Goal: Task Accomplishment & Management: Manage account settings

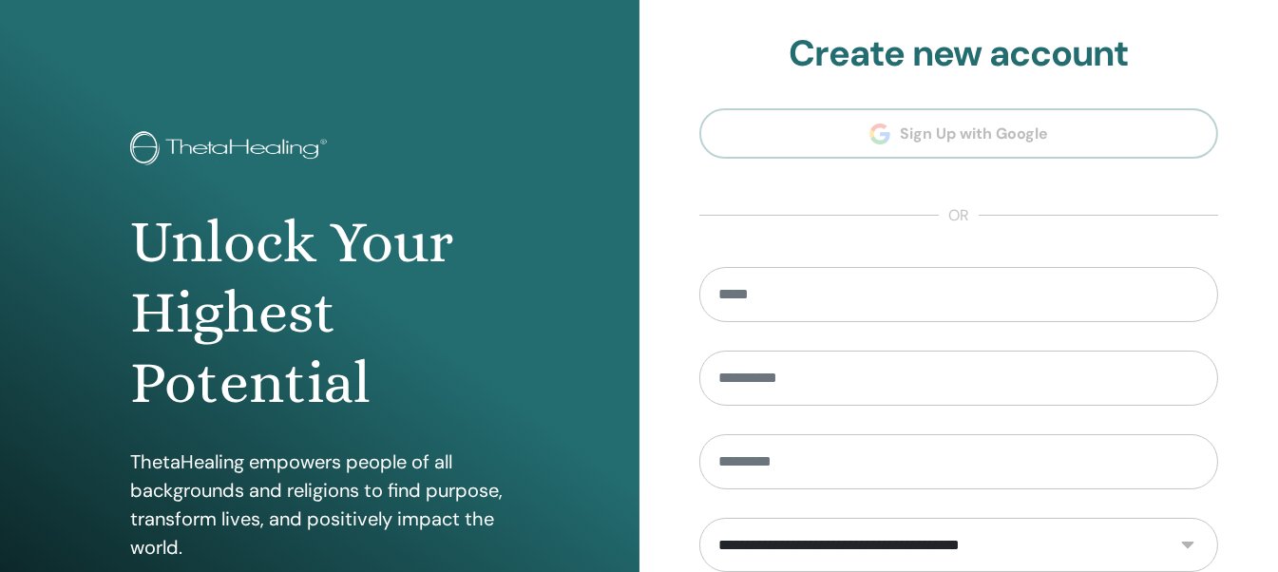
scroll to position [339, 0]
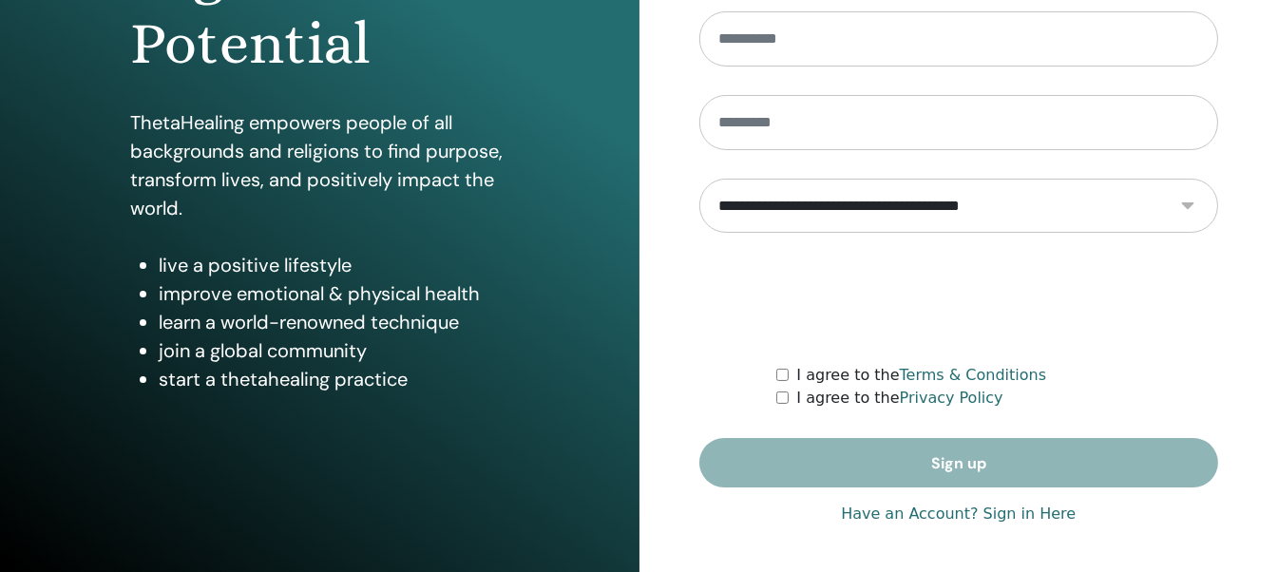
type input "**********"
click at [935, 513] on link "Have an Account? Sign in Here" at bounding box center [958, 514] width 235 height 23
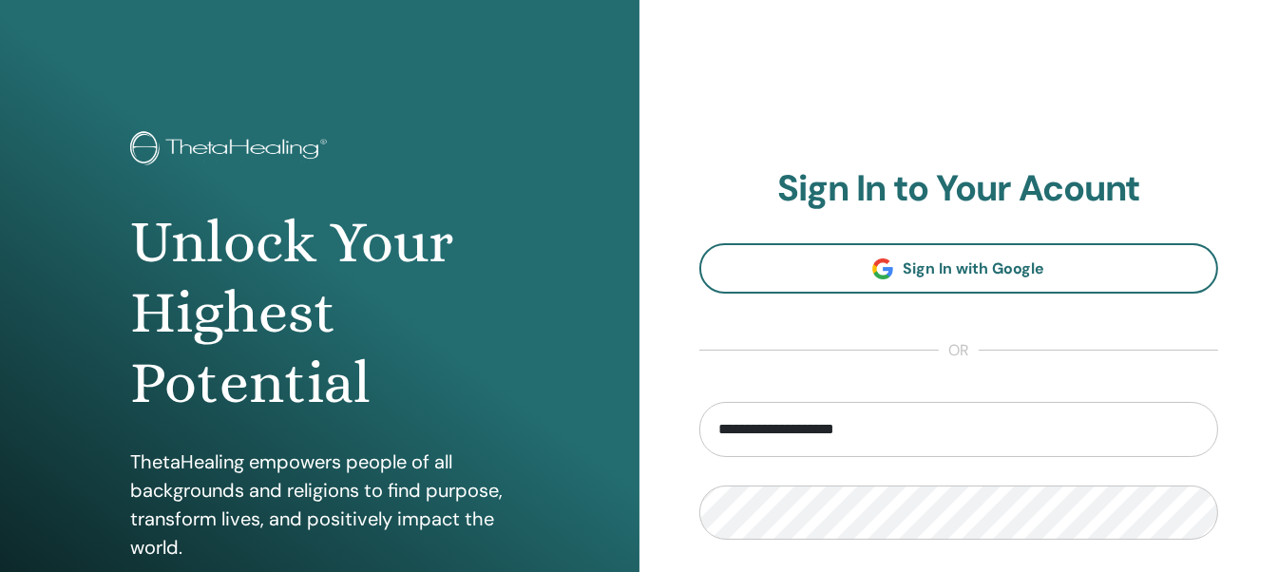
scroll to position [339, 0]
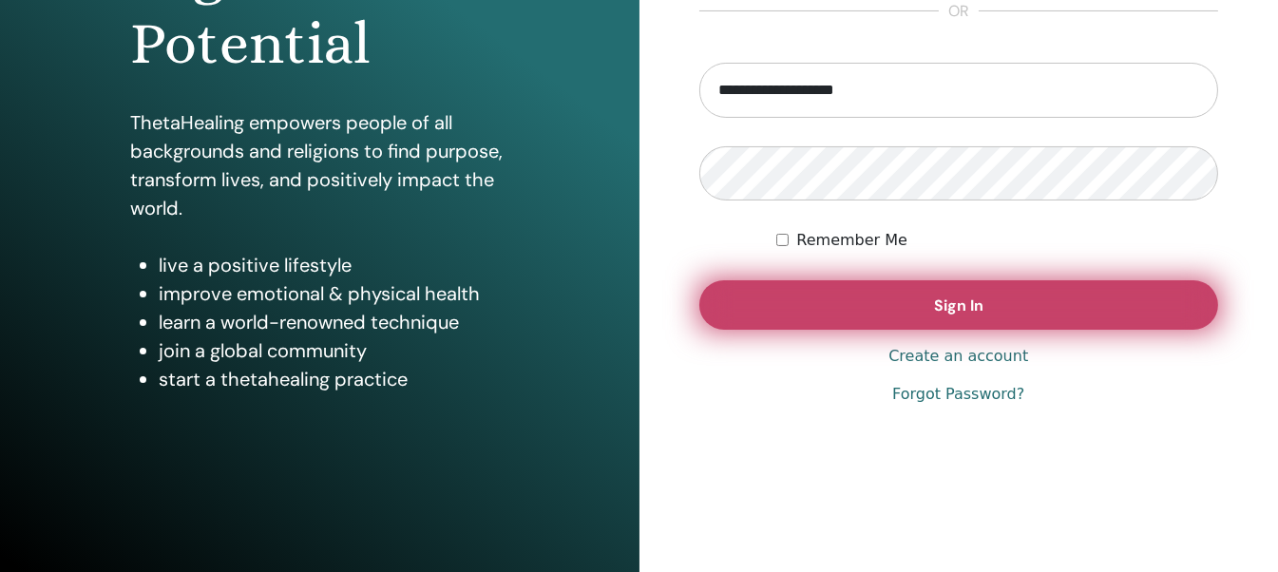
click at [916, 311] on button "Sign In" at bounding box center [959, 304] width 520 height 49
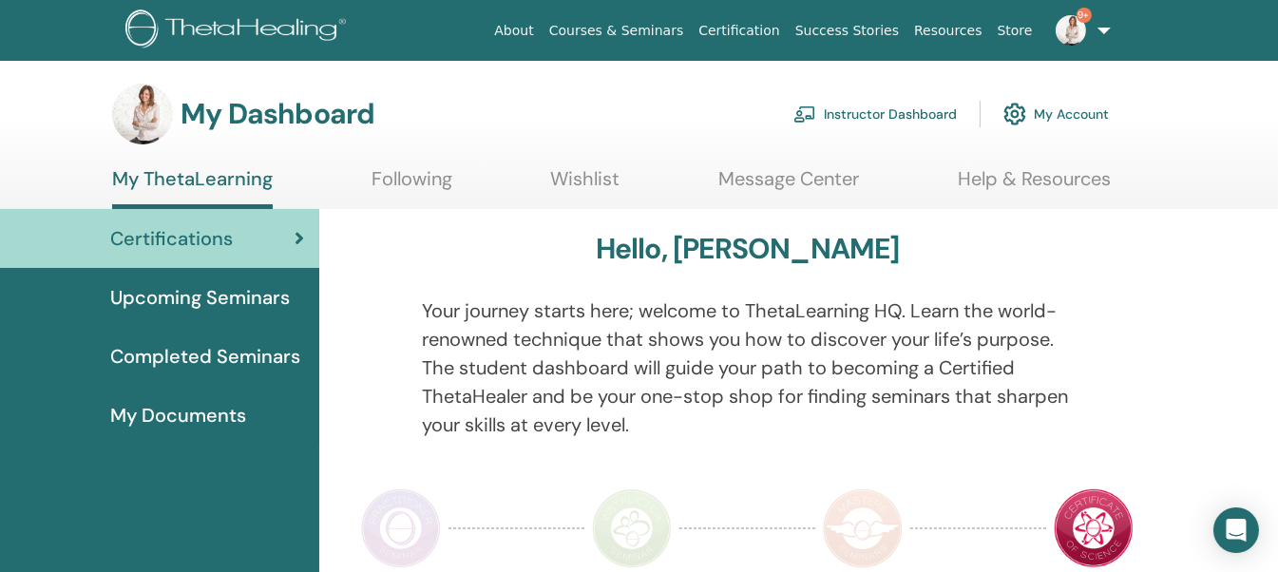
click at [851, 115] on link "Instructor Dashboard" at bounding box center [875, 114] width 163 height 42
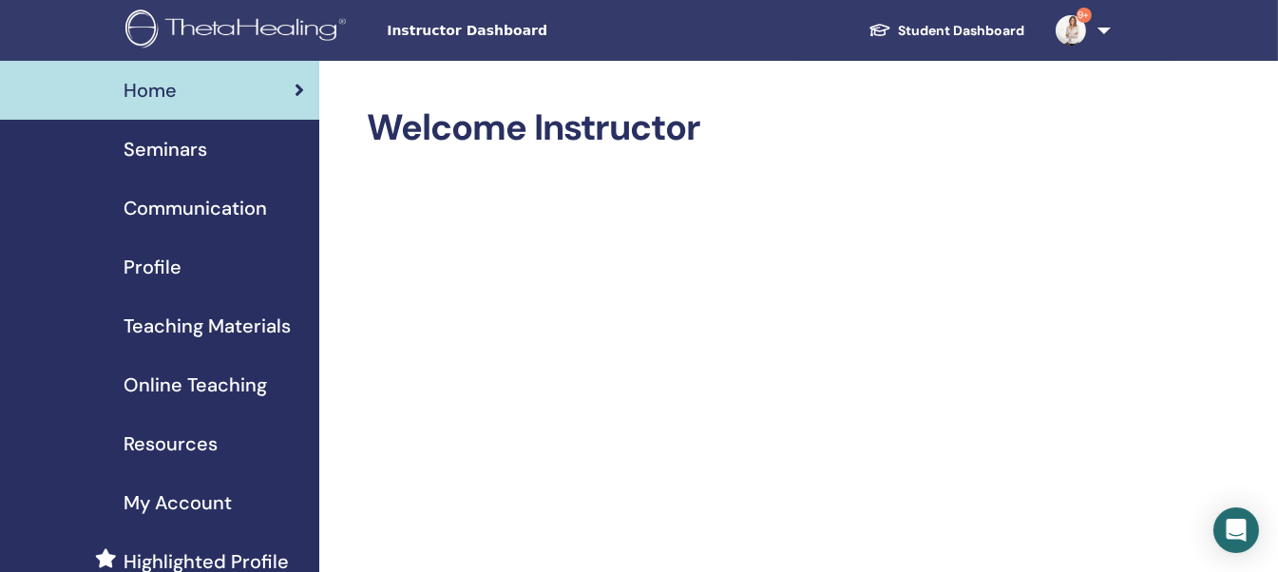
click at [182, 150] on span "Seminars" at bounding box center [166, 149] width 84 height 29
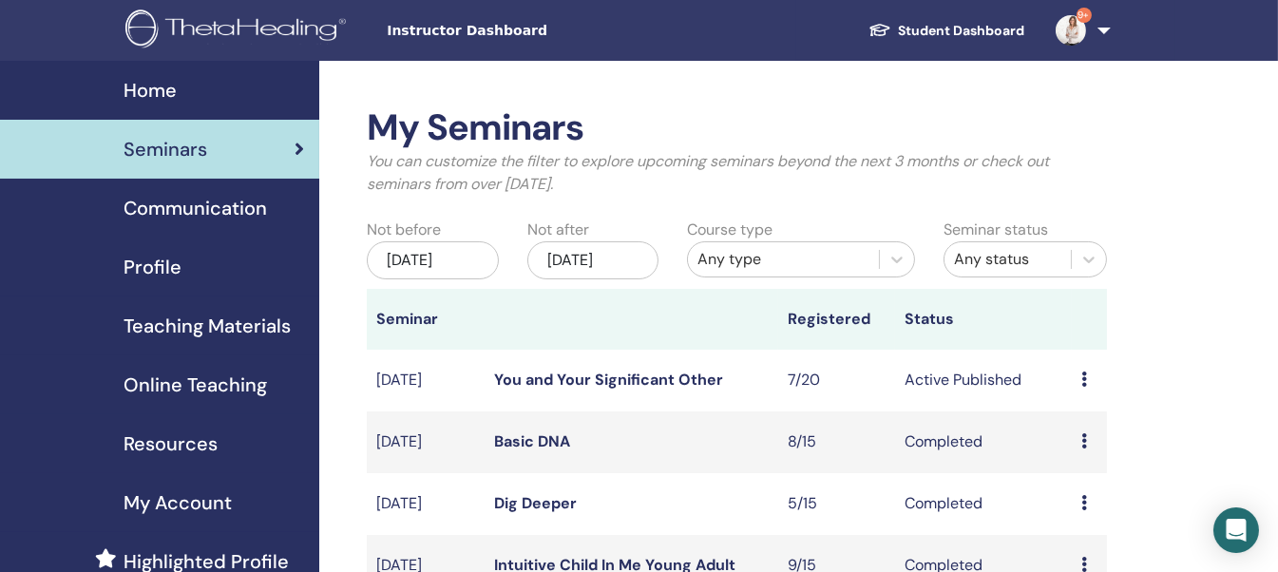
click at [632, 390] on link "You and Your Significant Other" at bounding box center [608, 380] width 229 height 20
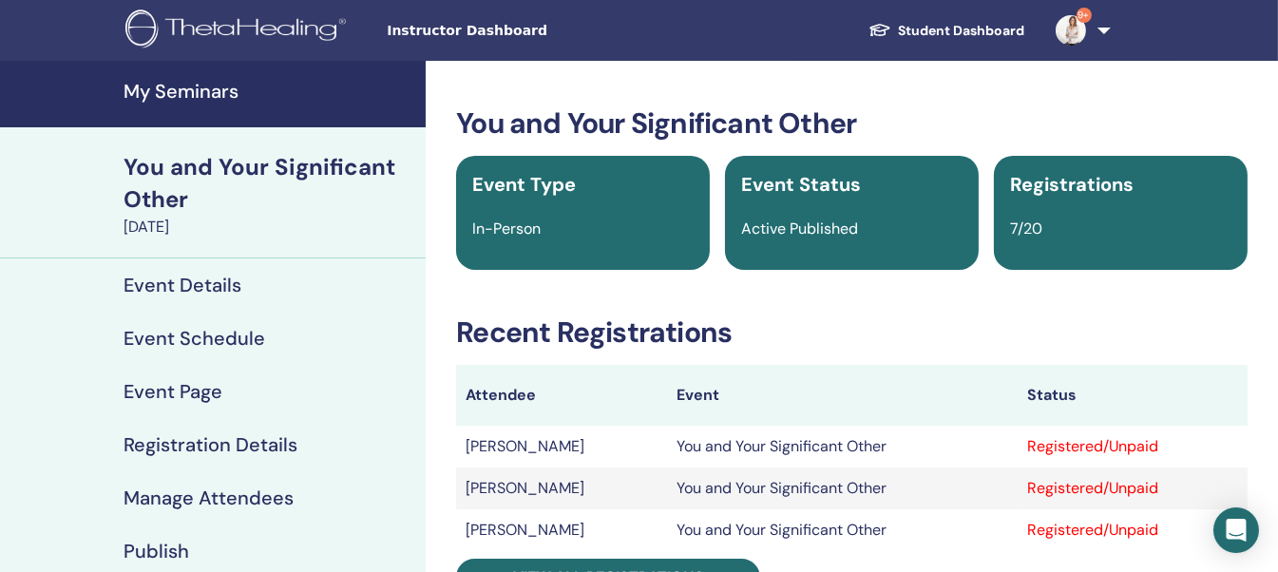
scroll to position [94, 0]
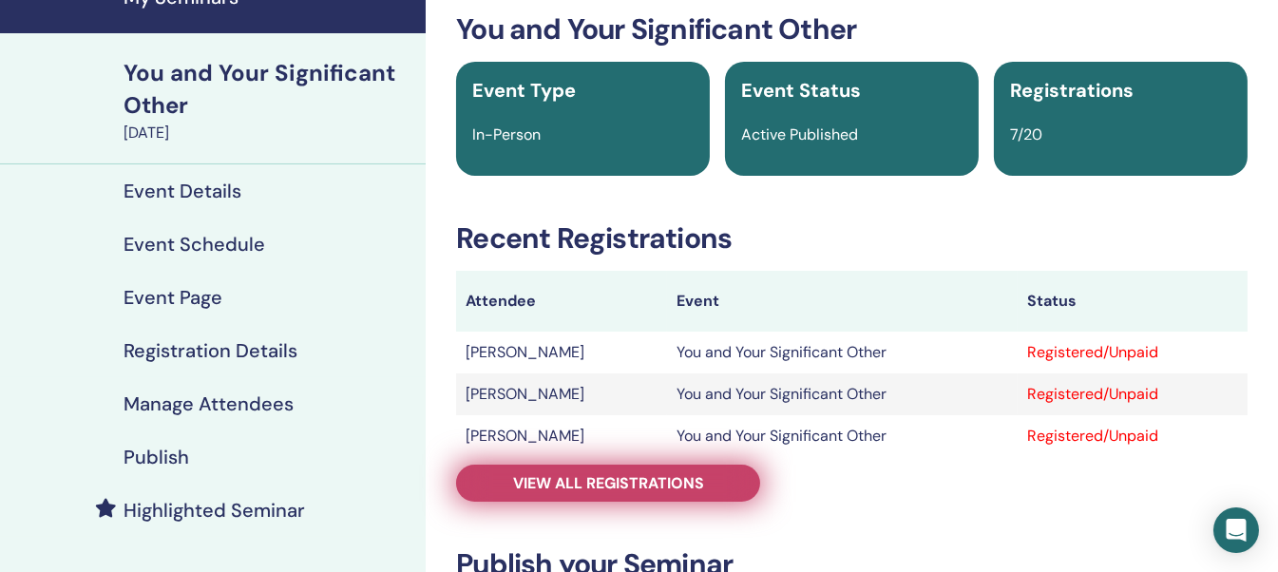
click at [651, 488] on span "View all registrations" at bounding box center [608, 483] width 191 height 20
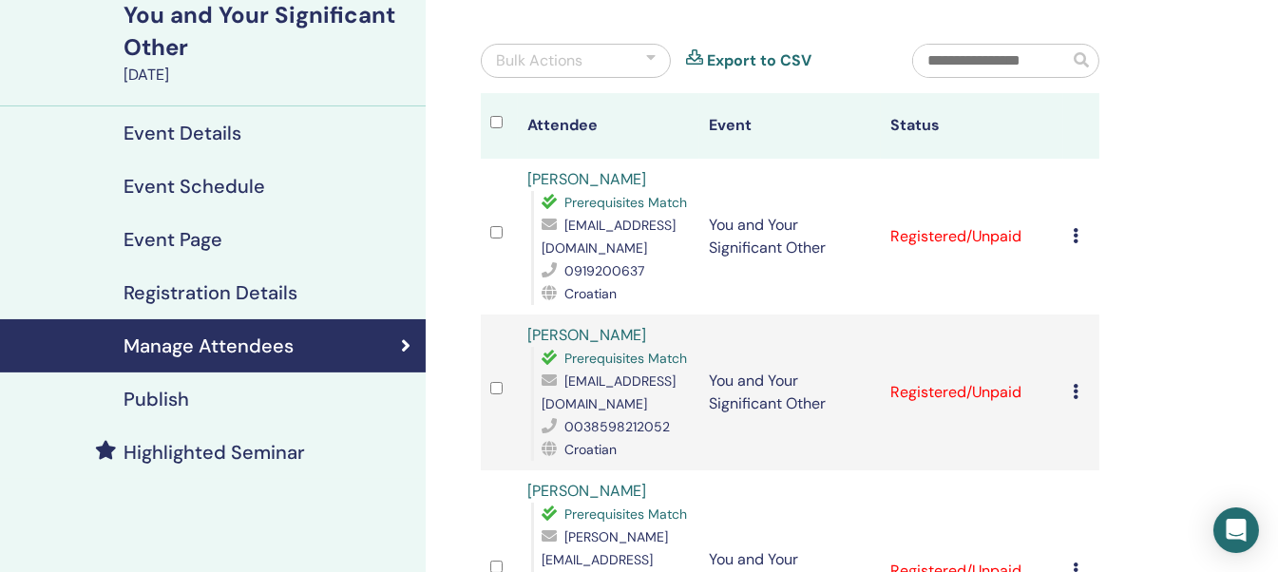
scroll to position [152, 0]
click at [1073, 239] on icon at bounding box center [1076, 235] width 6 height 15
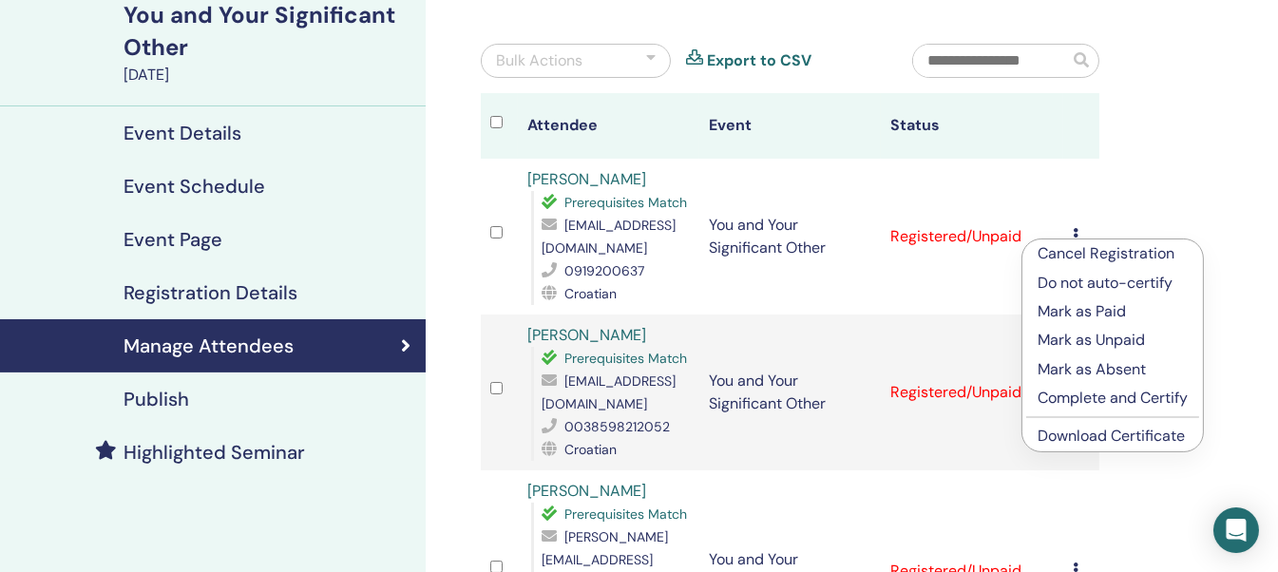
click at [1096, 435] on link "Download Certificate" at bounding box center [1111, 436] width 147 height 20
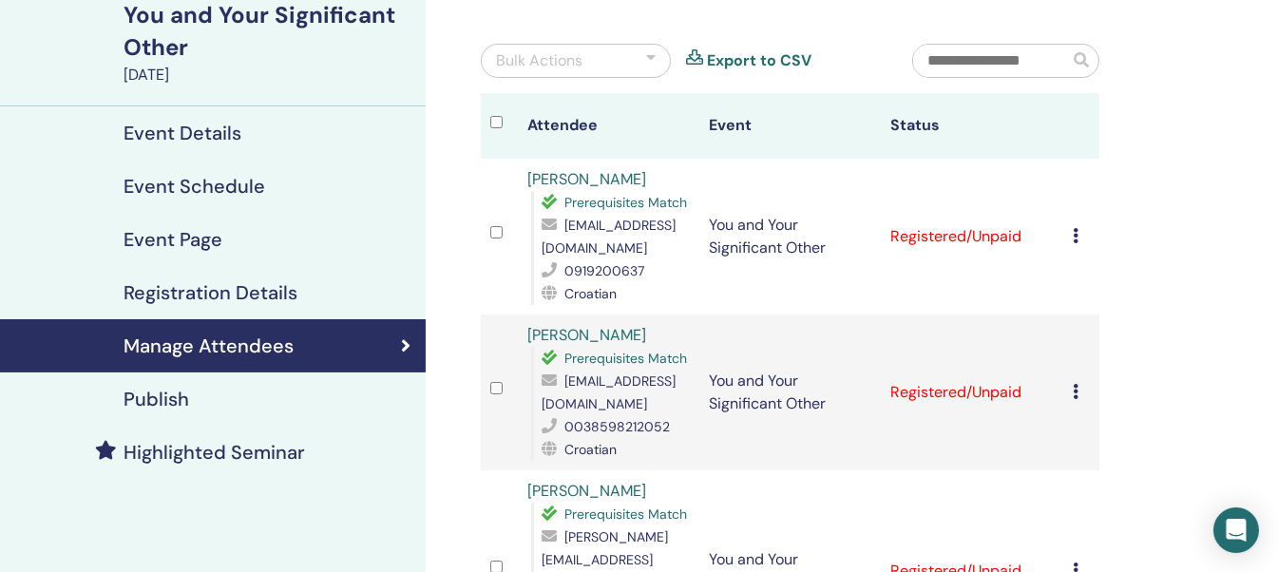
click at [1073, 389] on icon at bounding box center [1076, 391] width 6 height 15
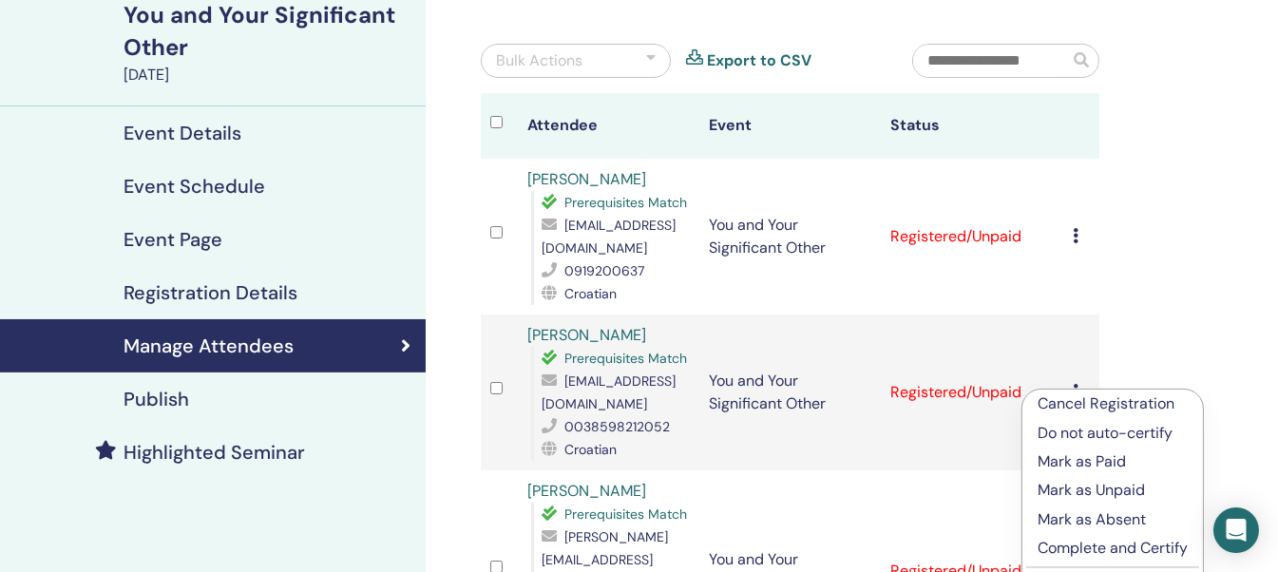
click at [1101, 448] on ul "Cancel Registration Do not auto-certify Mark as Paid Mark as Unpaid Mark as Abs…" at bounding box center [1113, 496] width 181 height 212
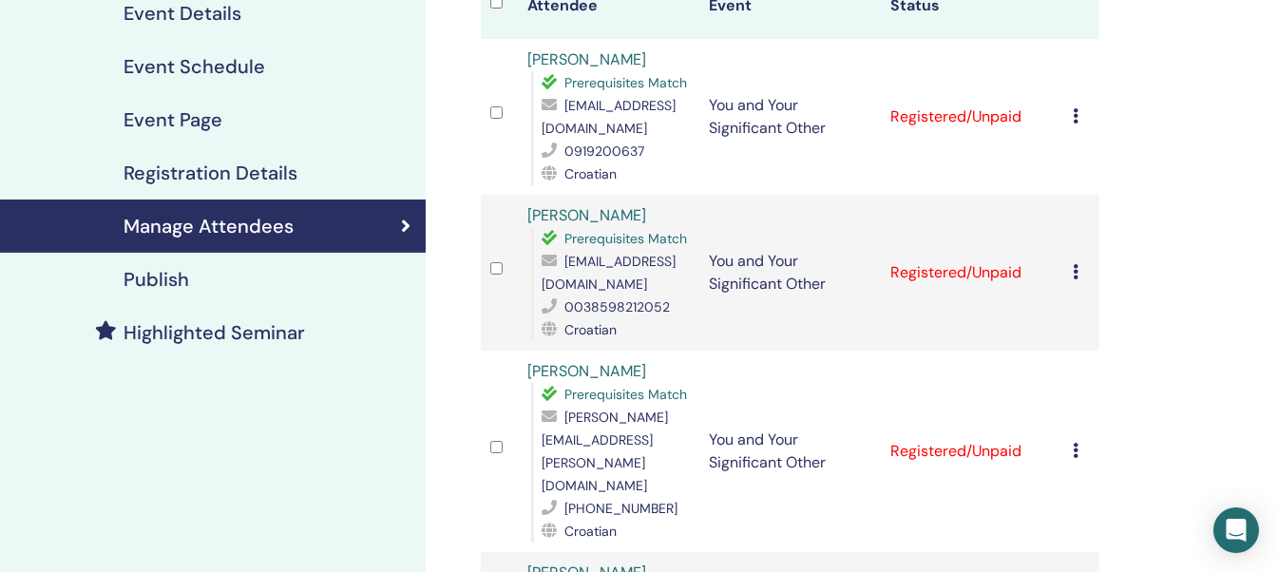
scroll to position [361, 0]
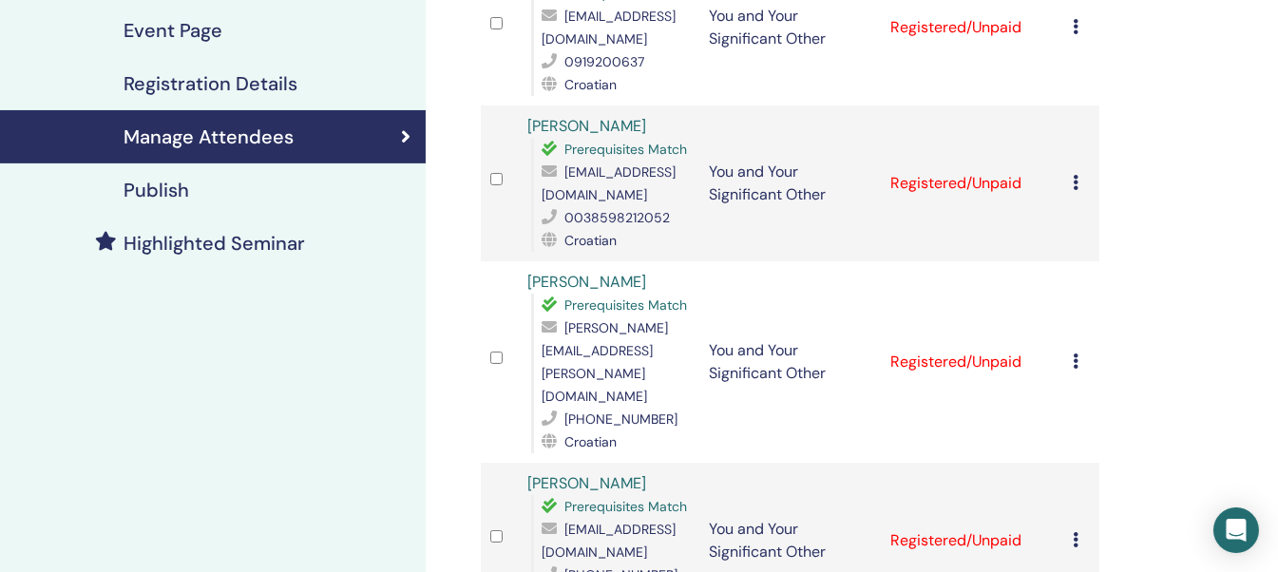
click at [1071, 182] on td "Cancel Registration Do not auto-certify Mark as Paid Mark as Unpaid Mark as Abs…" at bounding box center [1081, 183] width 36 height 156
click at [1075, 182] on icon at bounding box center [1076, 182] width 6 height 15
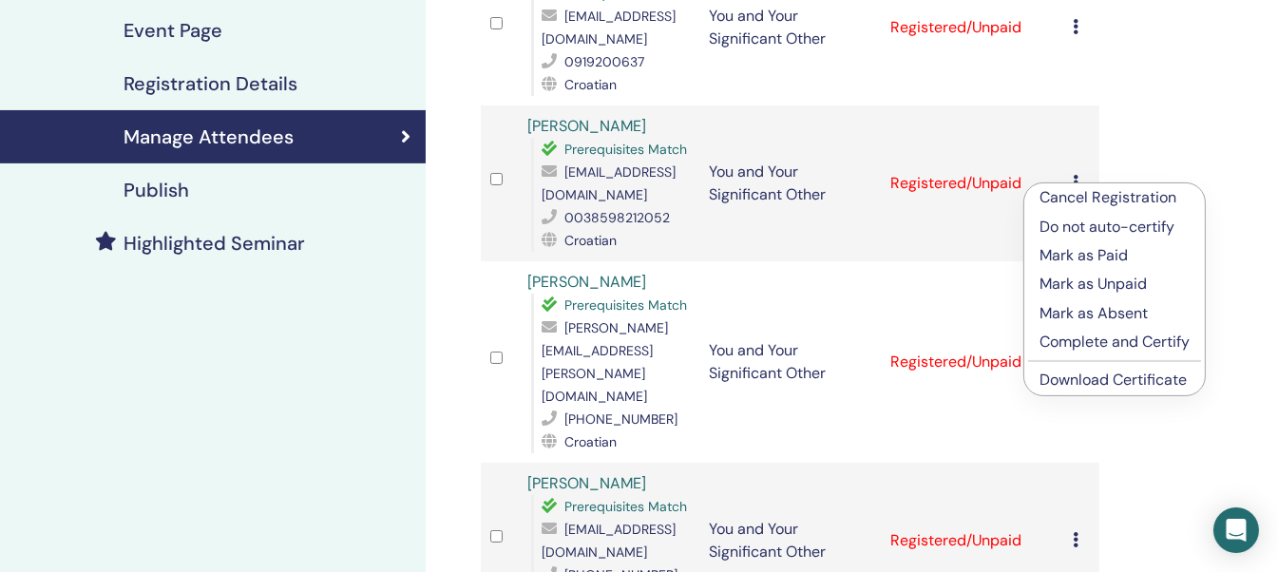
click at [1114, 385] on link "Download Certificate" at bounding box center [1113, 380] width 147 height 20
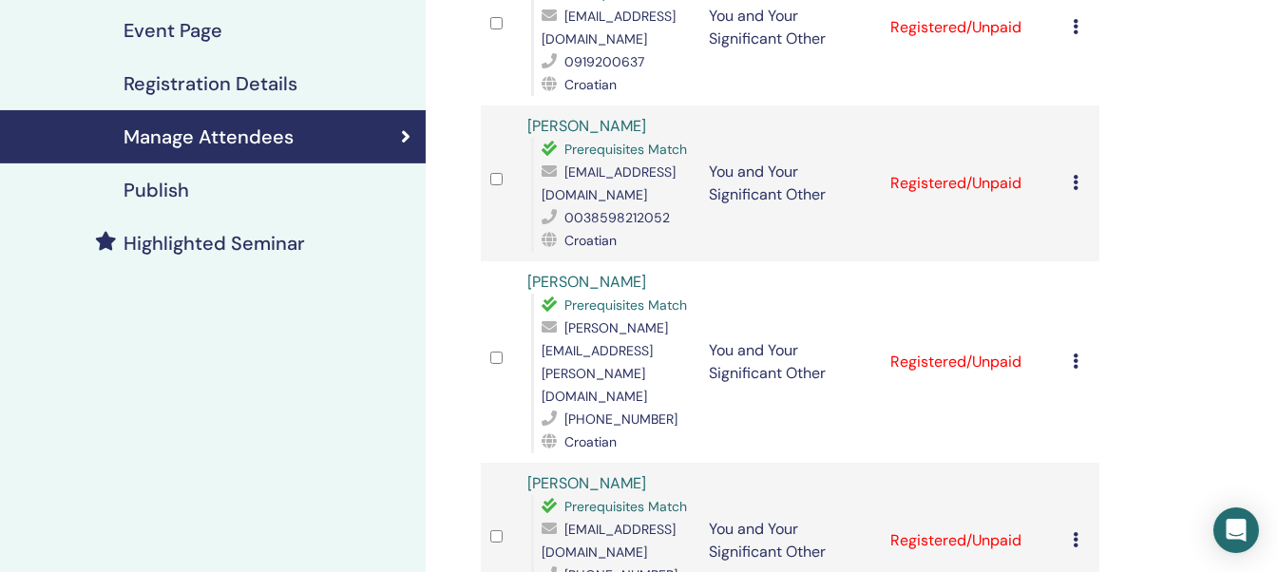
click at [1075, 354] on icon at bounding box center [1076, 361] width 6 height 15
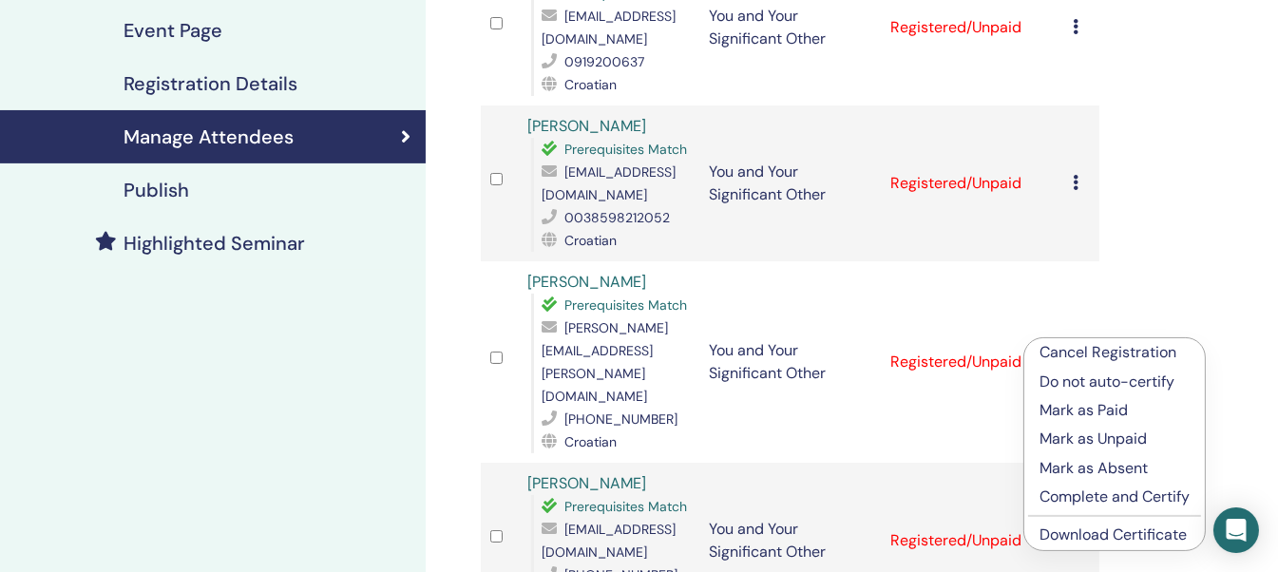
click at [1108, 528] on link "Download Certificate" at bounding box center [1113, 535] width 147 height 20
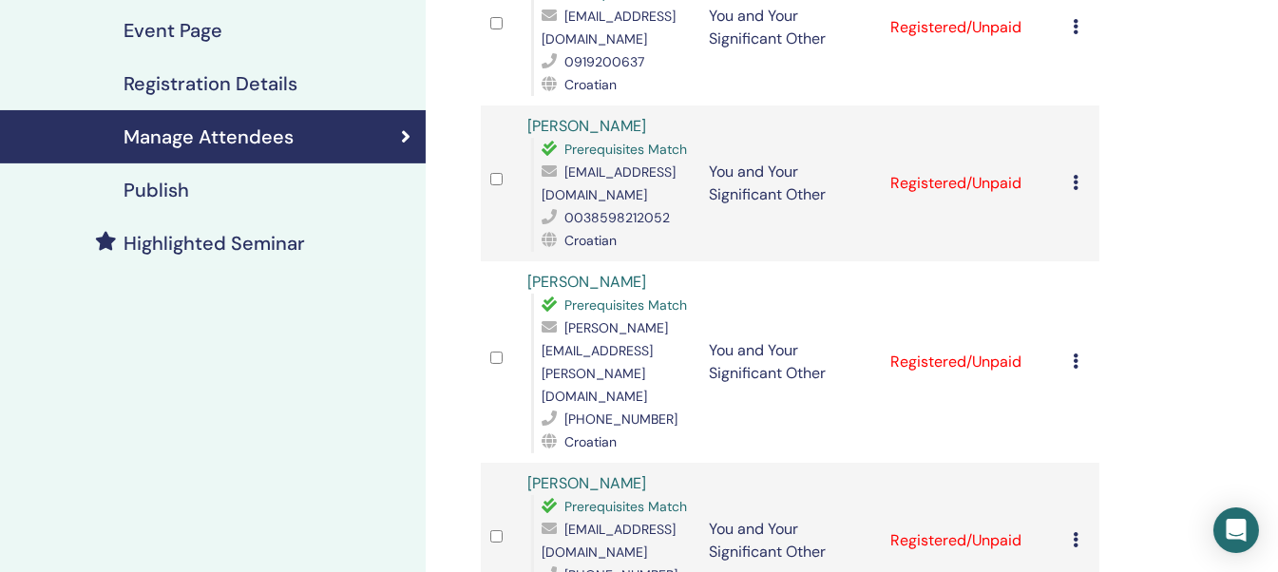
click at [1140, 315] on div "Manage Attendees Bulk Actions Export to CSV Attendee Event Status Mašenka Marek…" at bounding box center [852, 564] width 852 height 1728
drag, startPoint x: 1140, startPoint y: 315, endPoint x: 1154, endPoint y: 419, distance: 105.4
click at [1154, 419] on div "Manage Attendees Bulk Actions Export to CSV Attendee Event Status Mašenka Marek…" at bounding box center [852, 564] width 852 height 1728
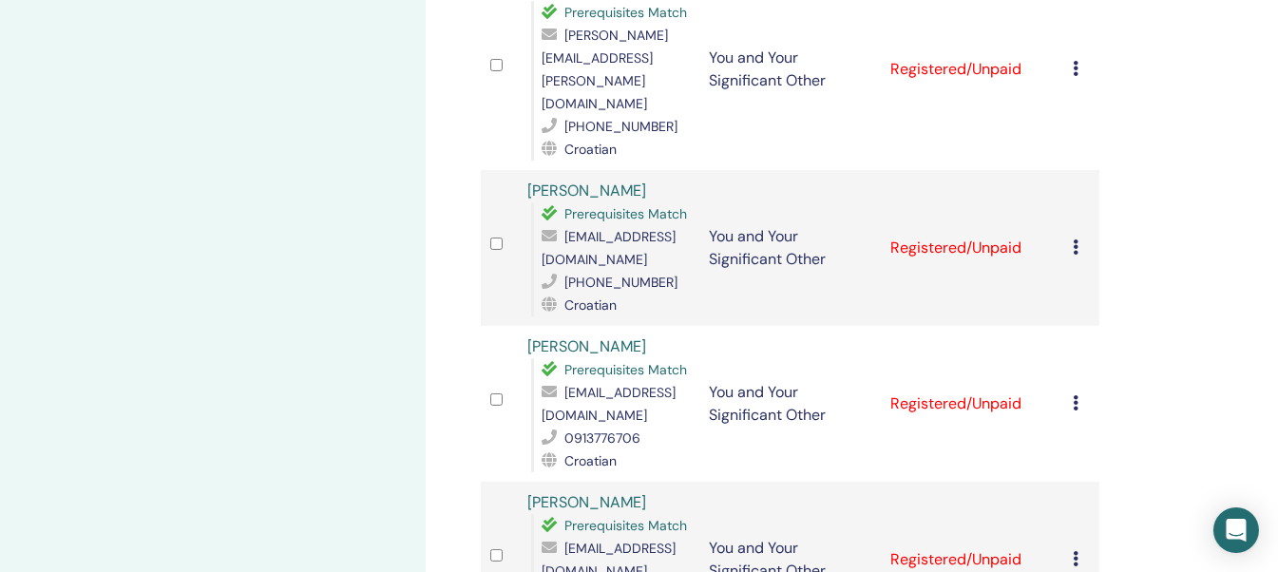
scroll to position [668, 0]
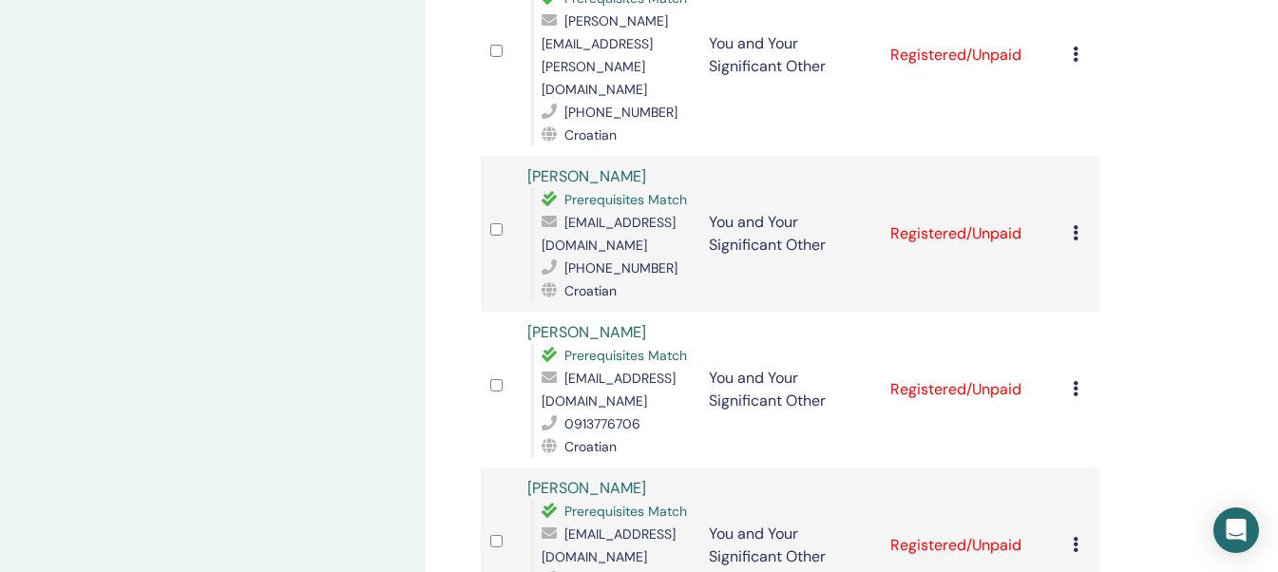
click at [1076, 225] on icon at bounding box center [1076, 232] width 6 height 15
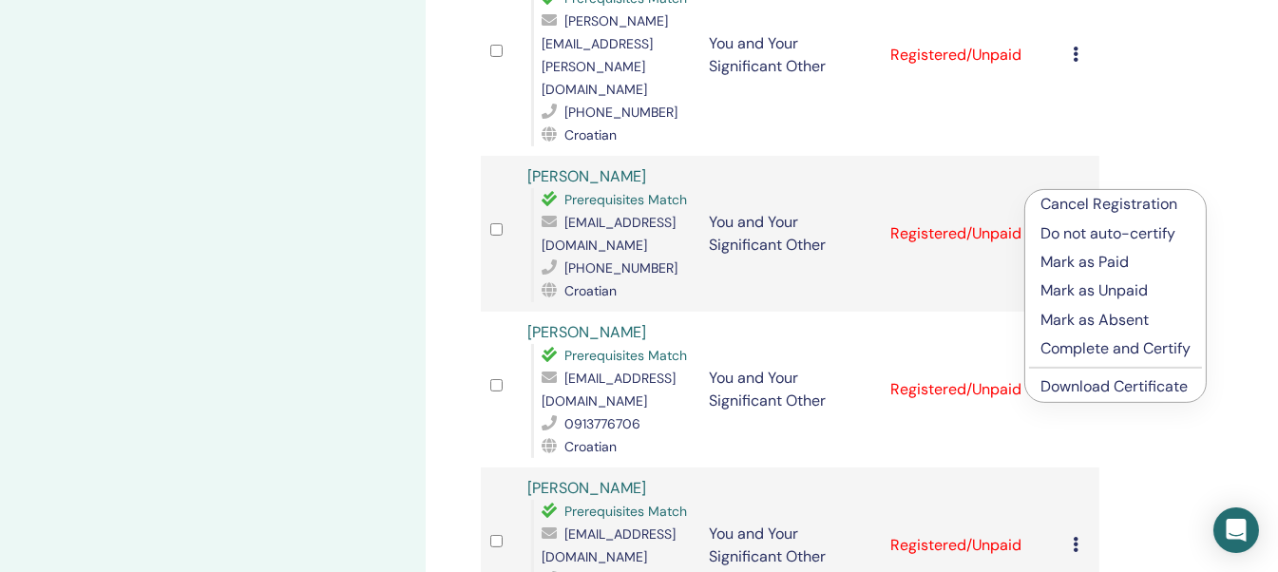
click at [1116, 390] on link "Download Certificate" at bounding box center [1114, 386] width 147 height 20
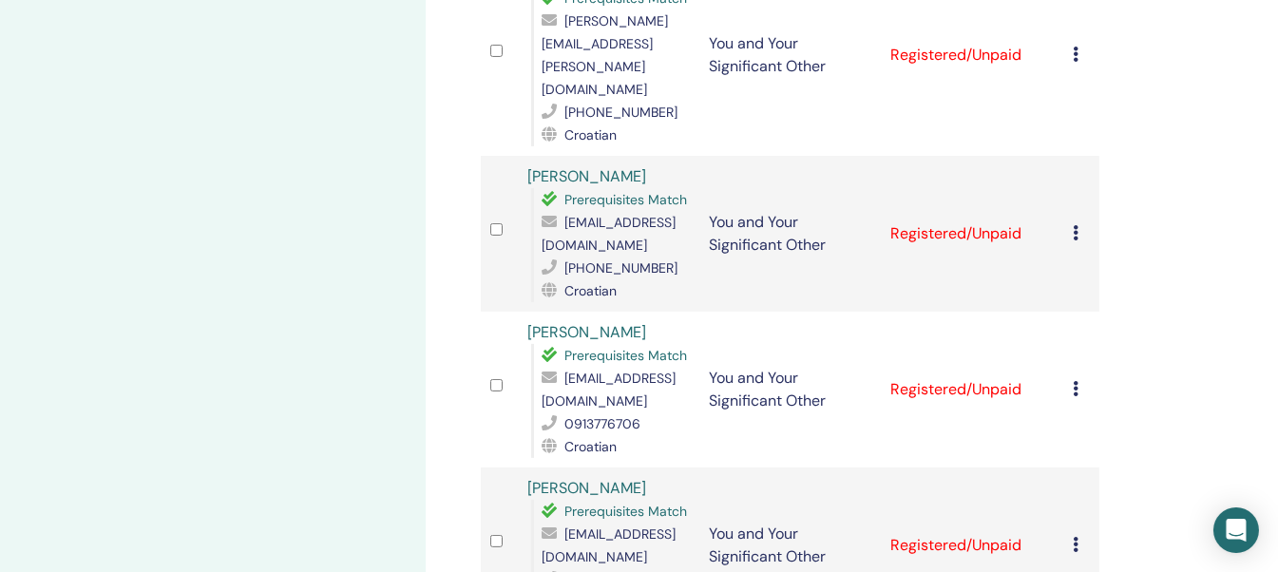
click at [1075, 381] on icon at bounding box center [1076, 388] width 6 height 15
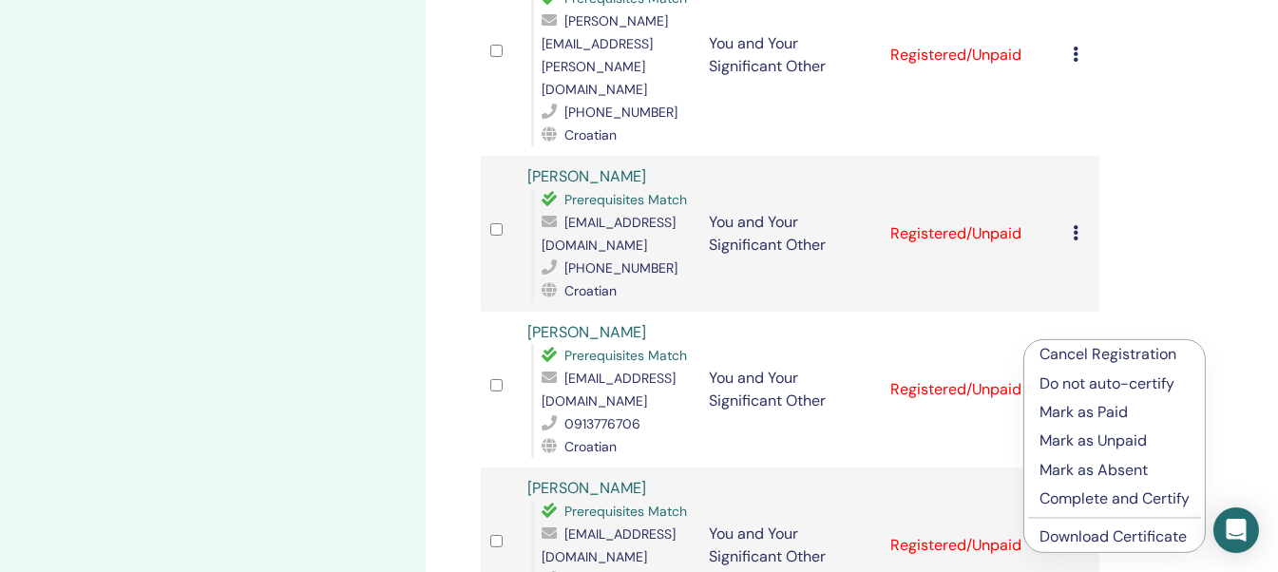
click at [1091, 540] on link "Download Certificate" at bounding box center [1113, 536] width 147 height 20
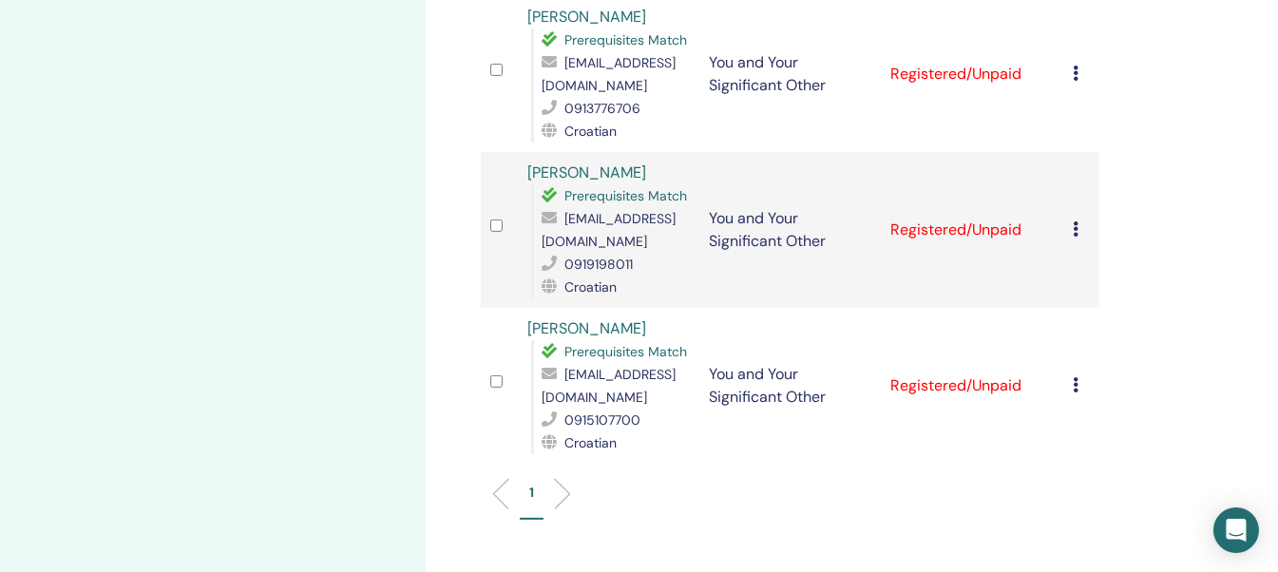
scroll to position [997, 0]
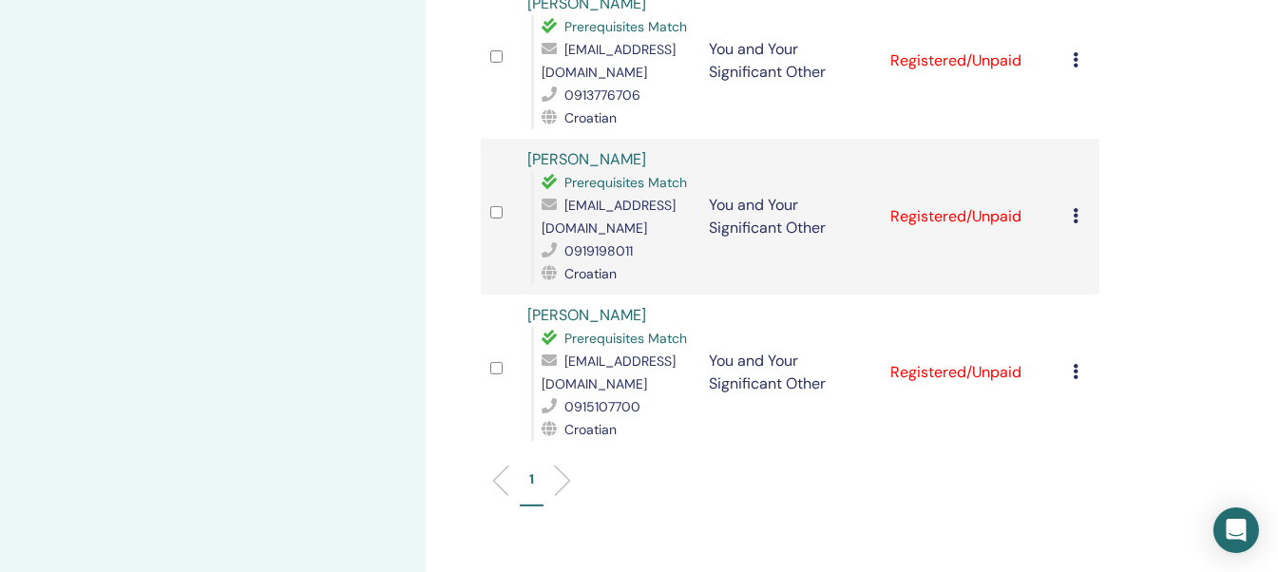
click at [1078, 208] on icon at bounding box center [1076, 215] width 6 height 15
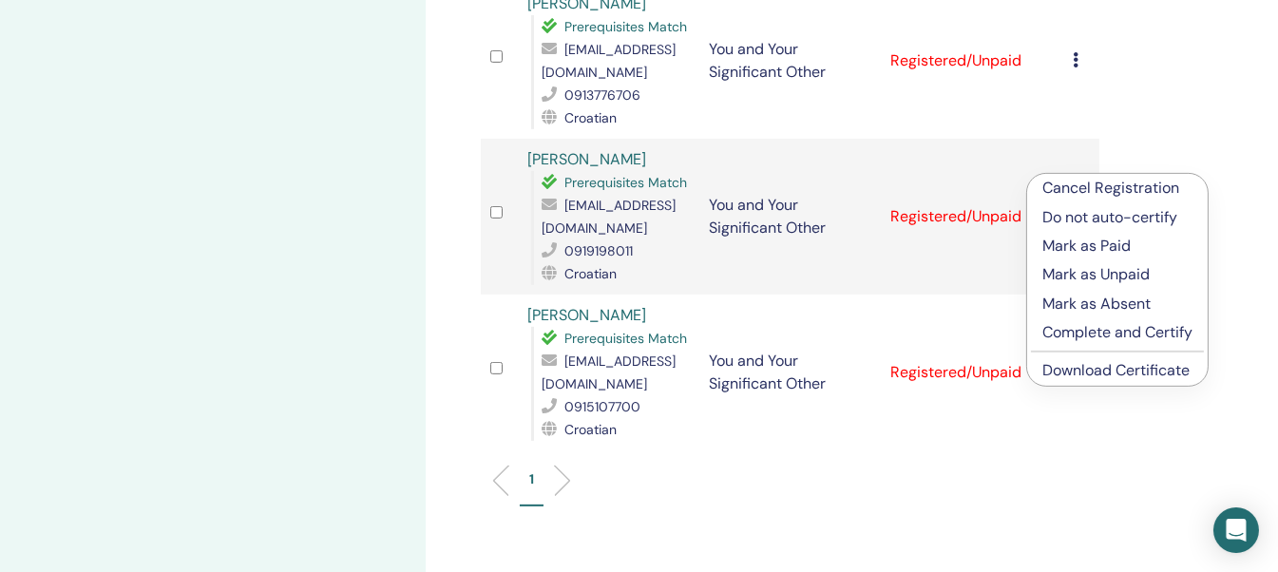
click at [1121, 373] on link "Download Certificate" at bounding box center [1116, 370] width 147 height 20
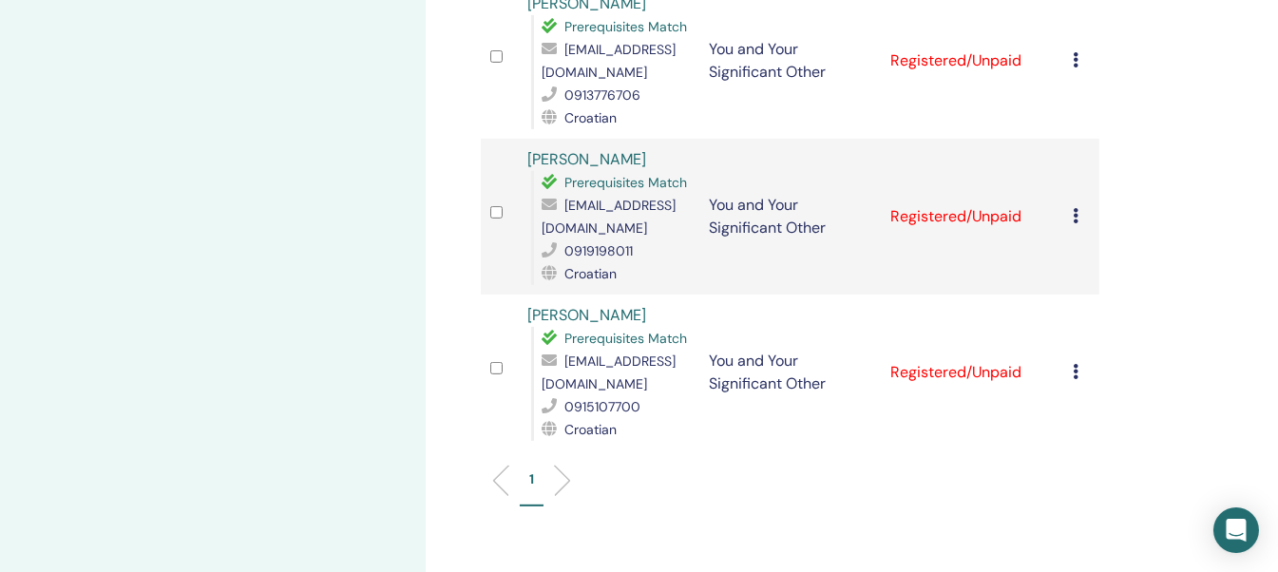
click at [1080, 361] on div "Cancel Registration Do not auto-certify Mark as Paid Mark as Unpaid Mark as Abs…" at bounding box center [1081, 372] width 17 height 23
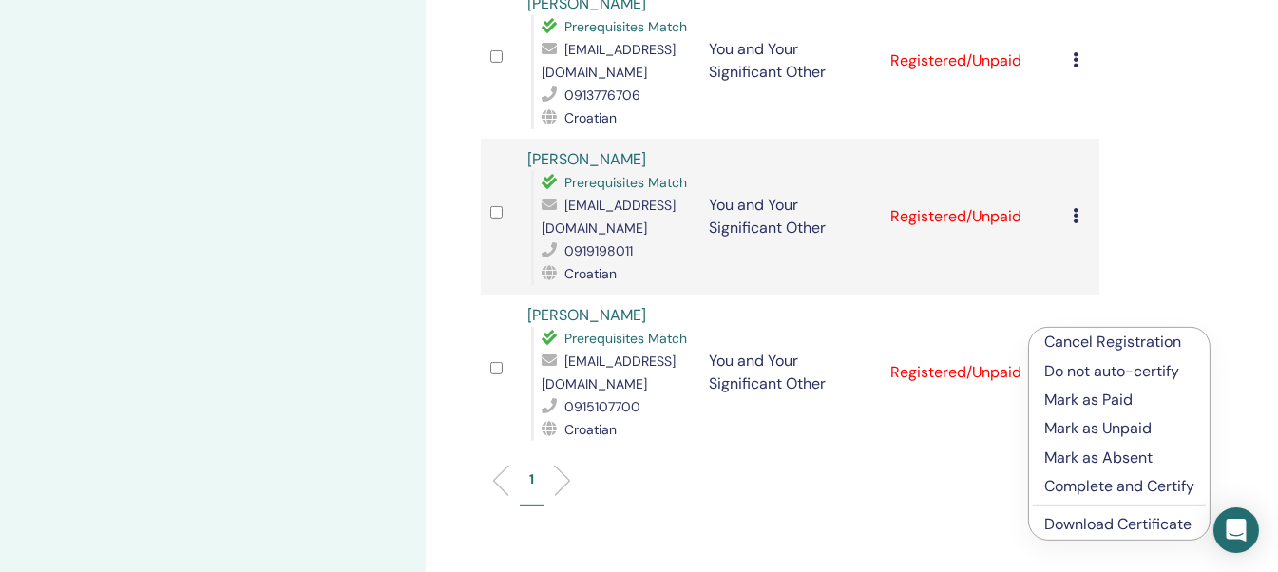
click at [1105, 519] on link "Download Certificate" at bounding box center [1117, 524] width 147 height 20
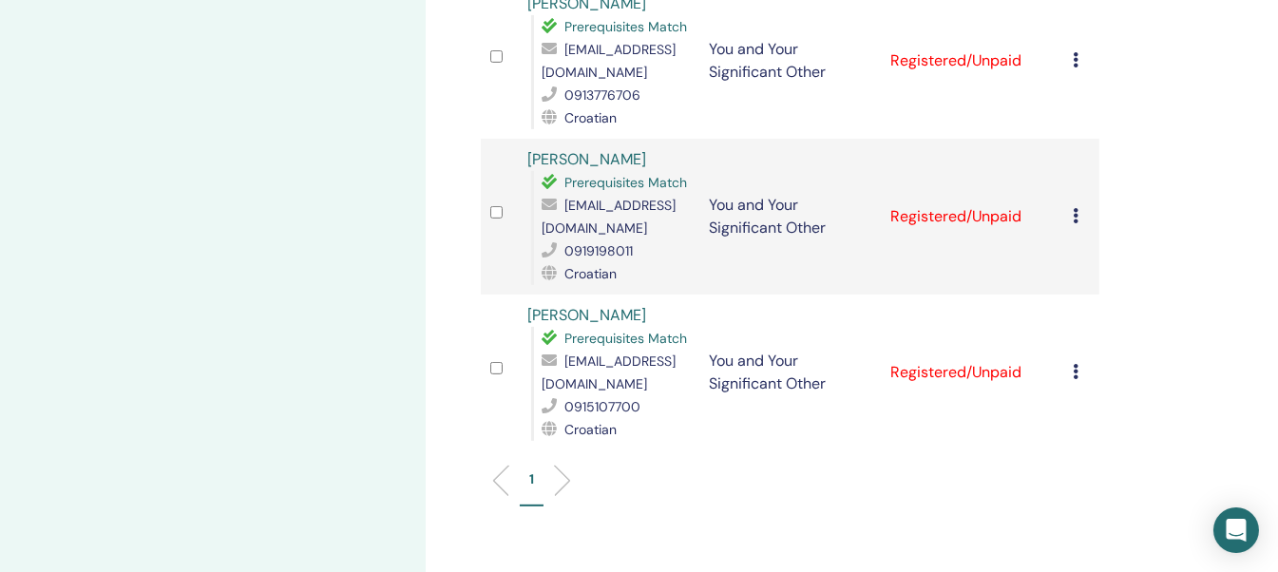
scroll to position [1160, 0]
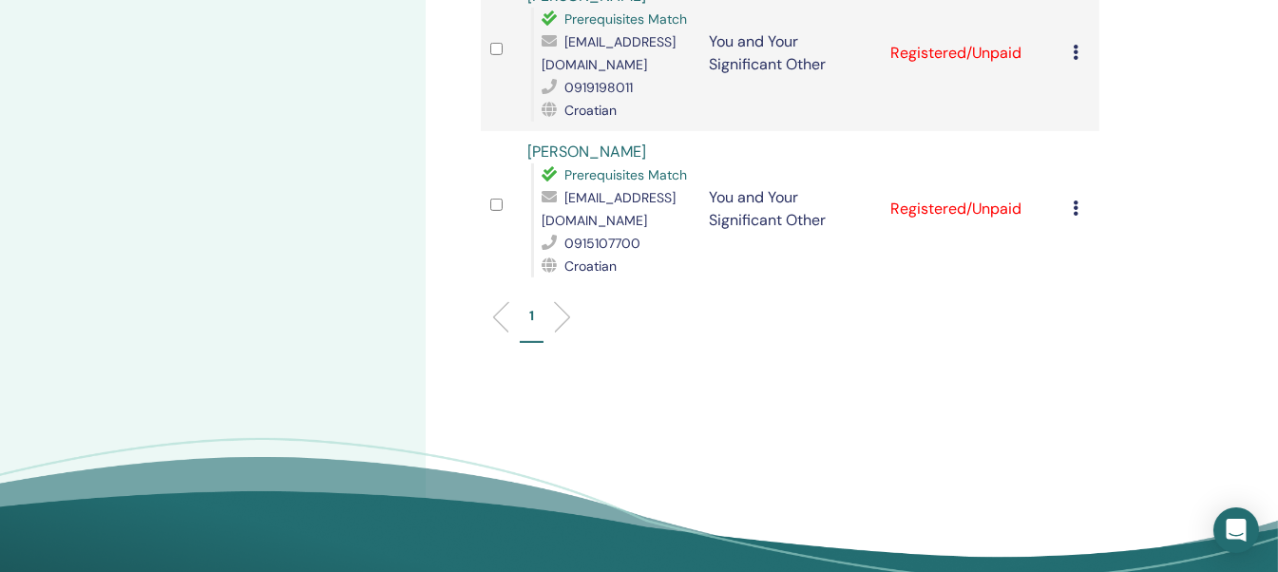
drag, startPoint x: 1105, startPoint y: 519, endPoint x: 998, endPoint y: 610, distance: 140.9
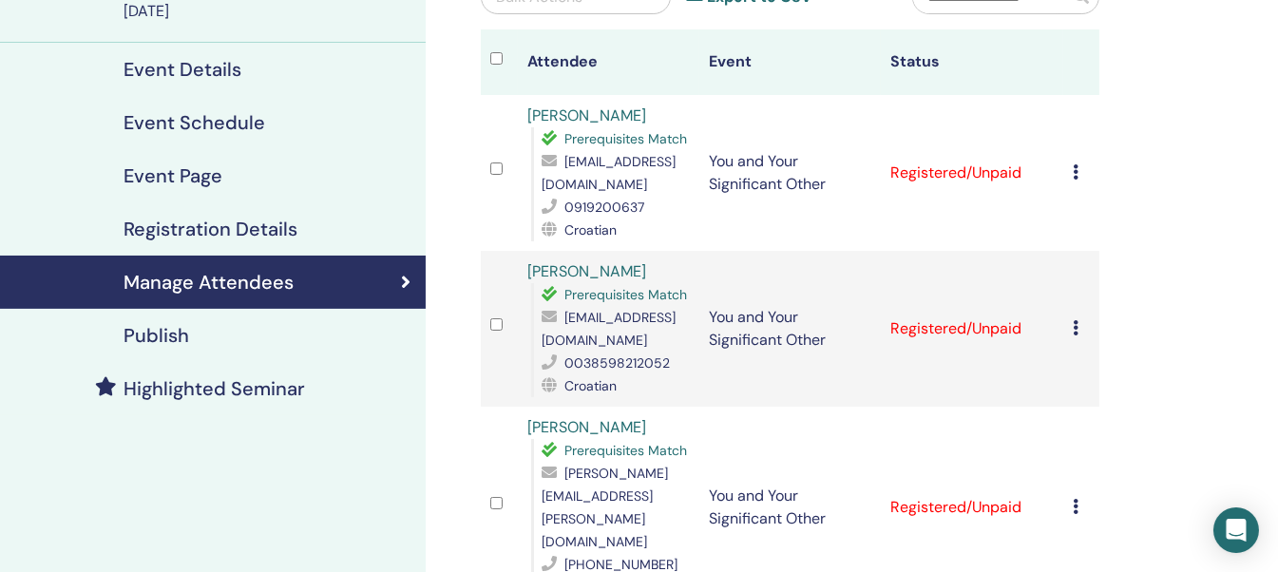
scroll to position [219, 0]
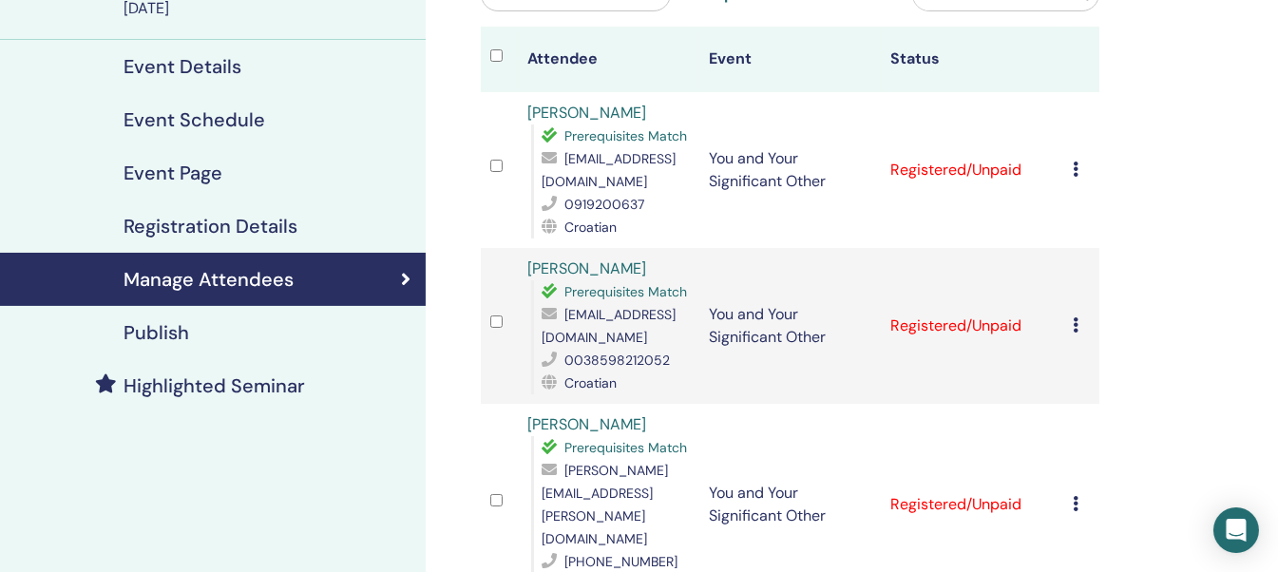
click at [1073, 324] on icon at bounding box center [1076, 324] width 6 height 15
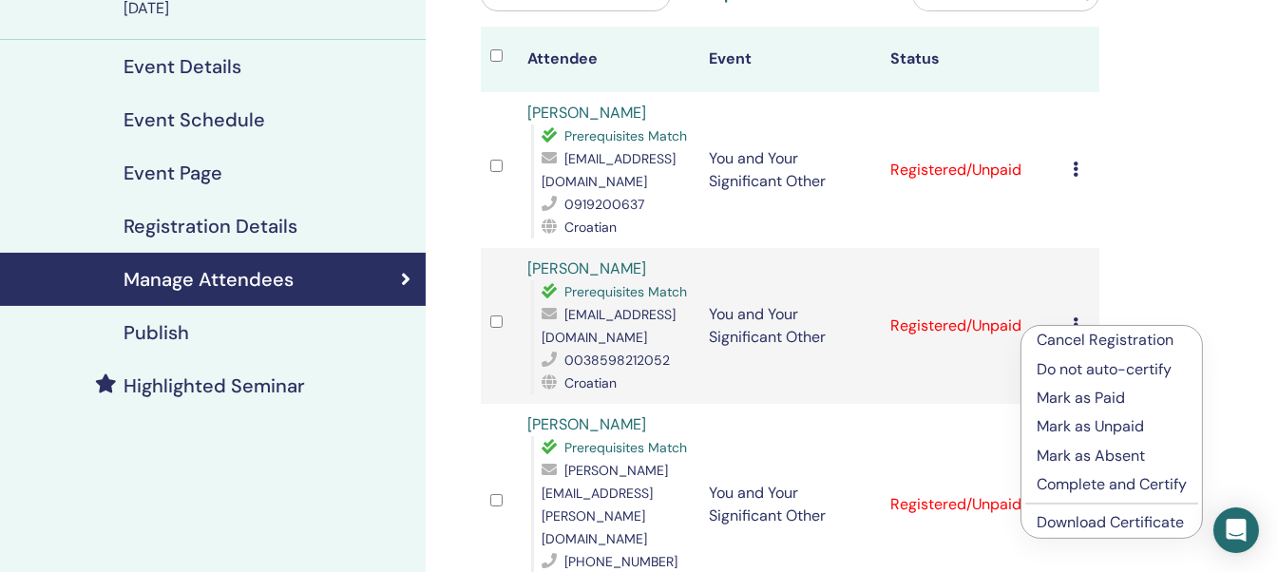
click at [1091, 521] on link "Download Certificate" at bounding box center [1110, 522] width 147 height 20
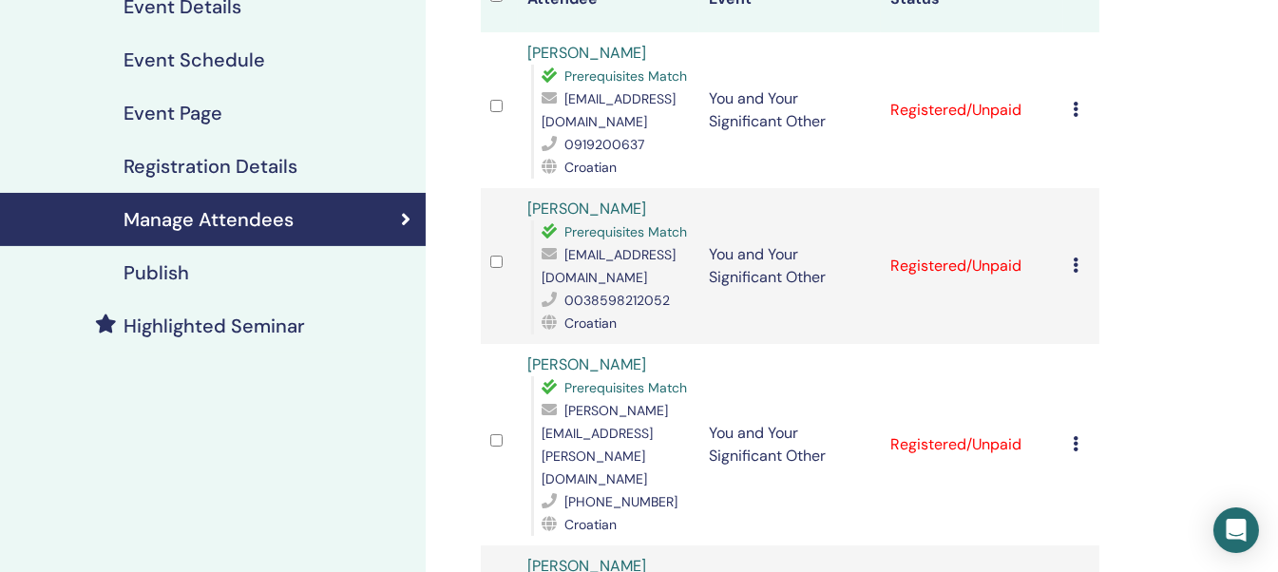
scroll to position [0, 0]
